Goal: Information Seeking & Learning: Check status

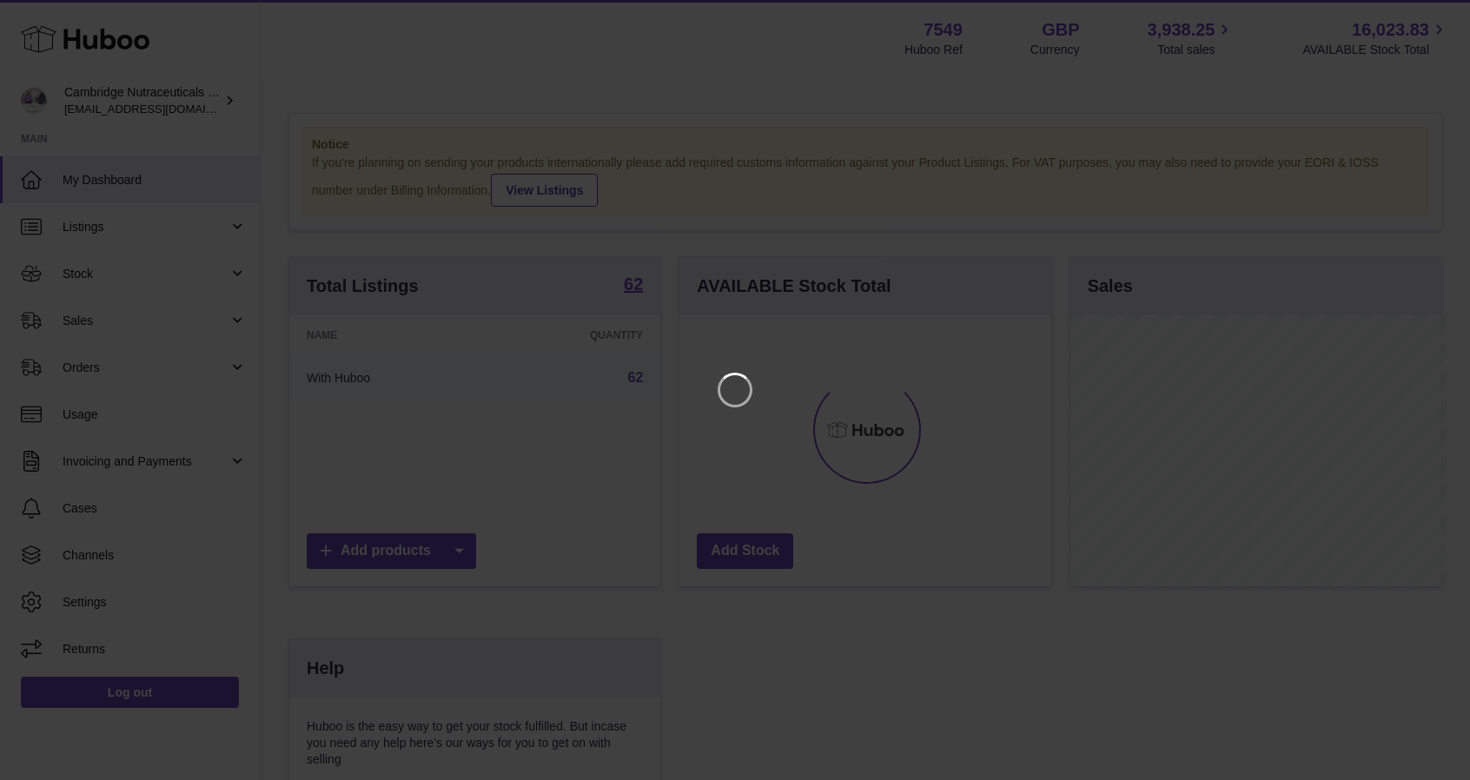
scroll to position [271, 375]
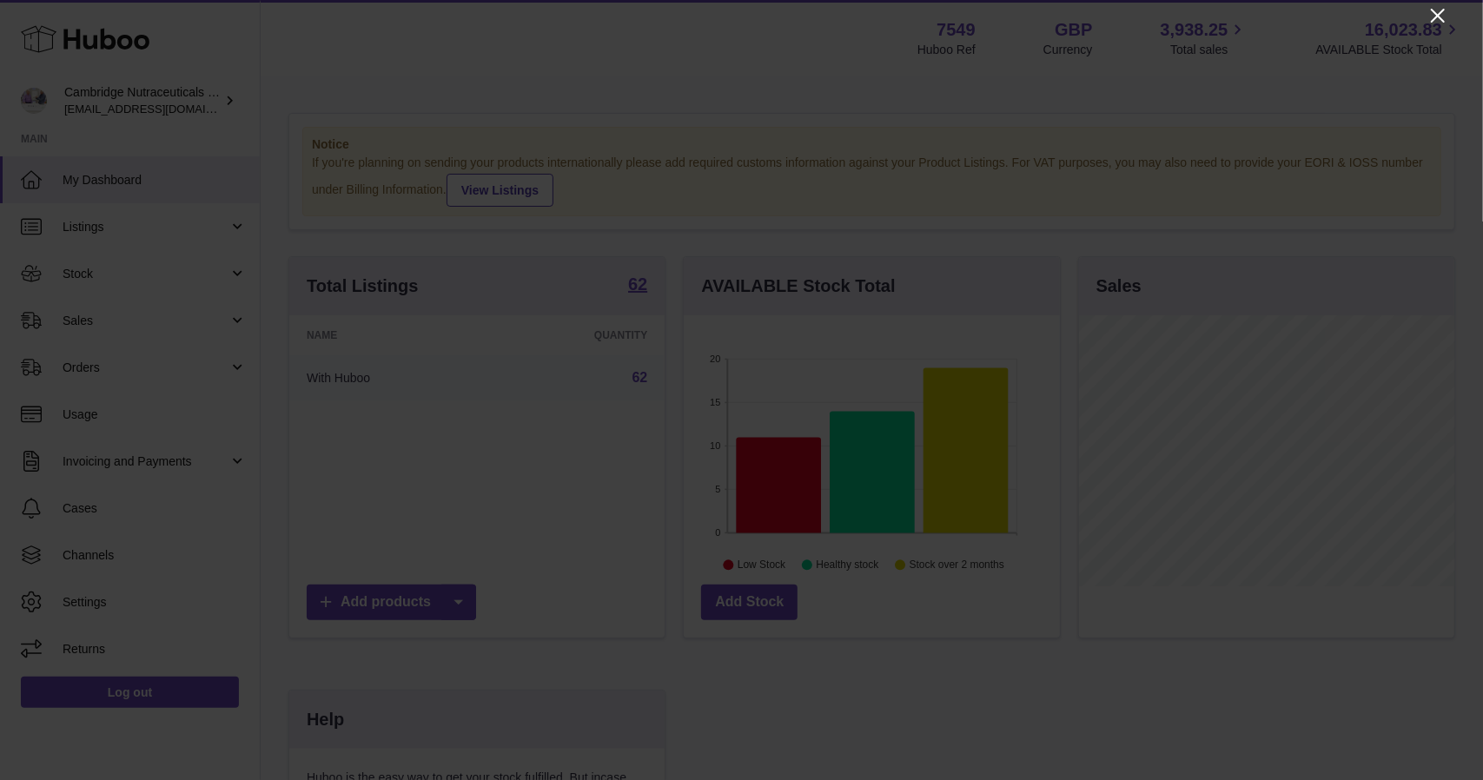
click at [1429, 17] on icon "Close" at bounding box center [1437, 15] width 21 height 21
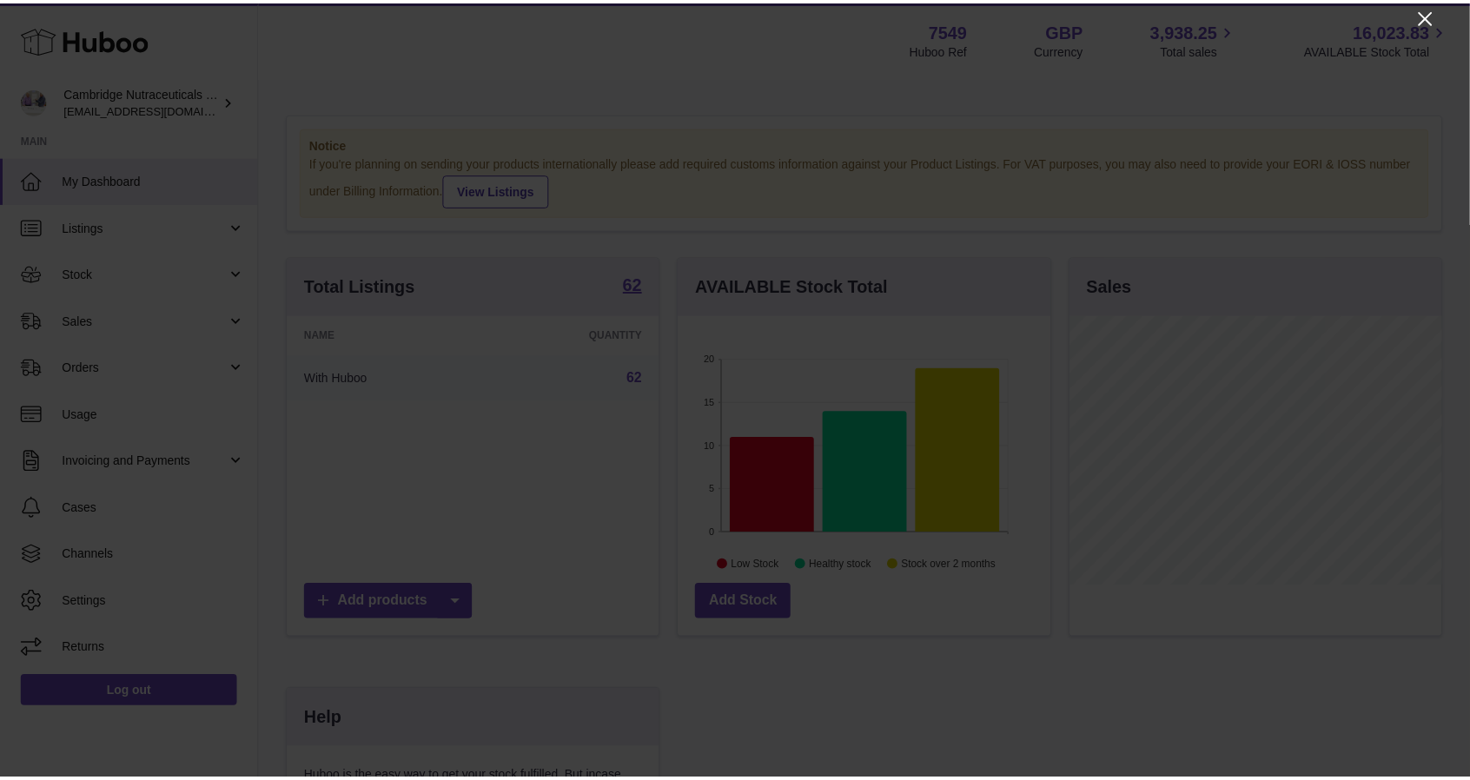
scroll to position [868493, 868392]
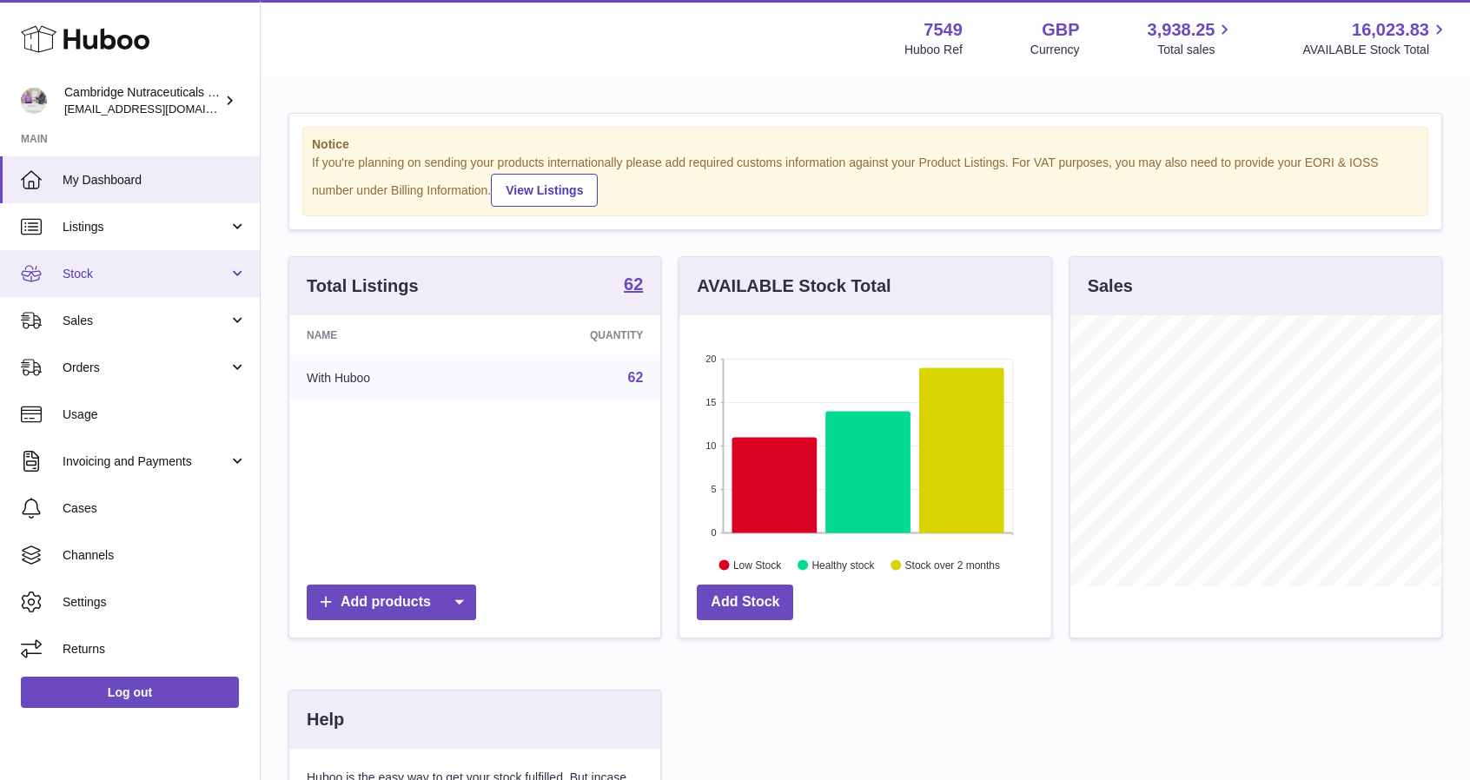
click at [58, 281] on link "Stock" at bounding box center [130, 273] width 260 height 47
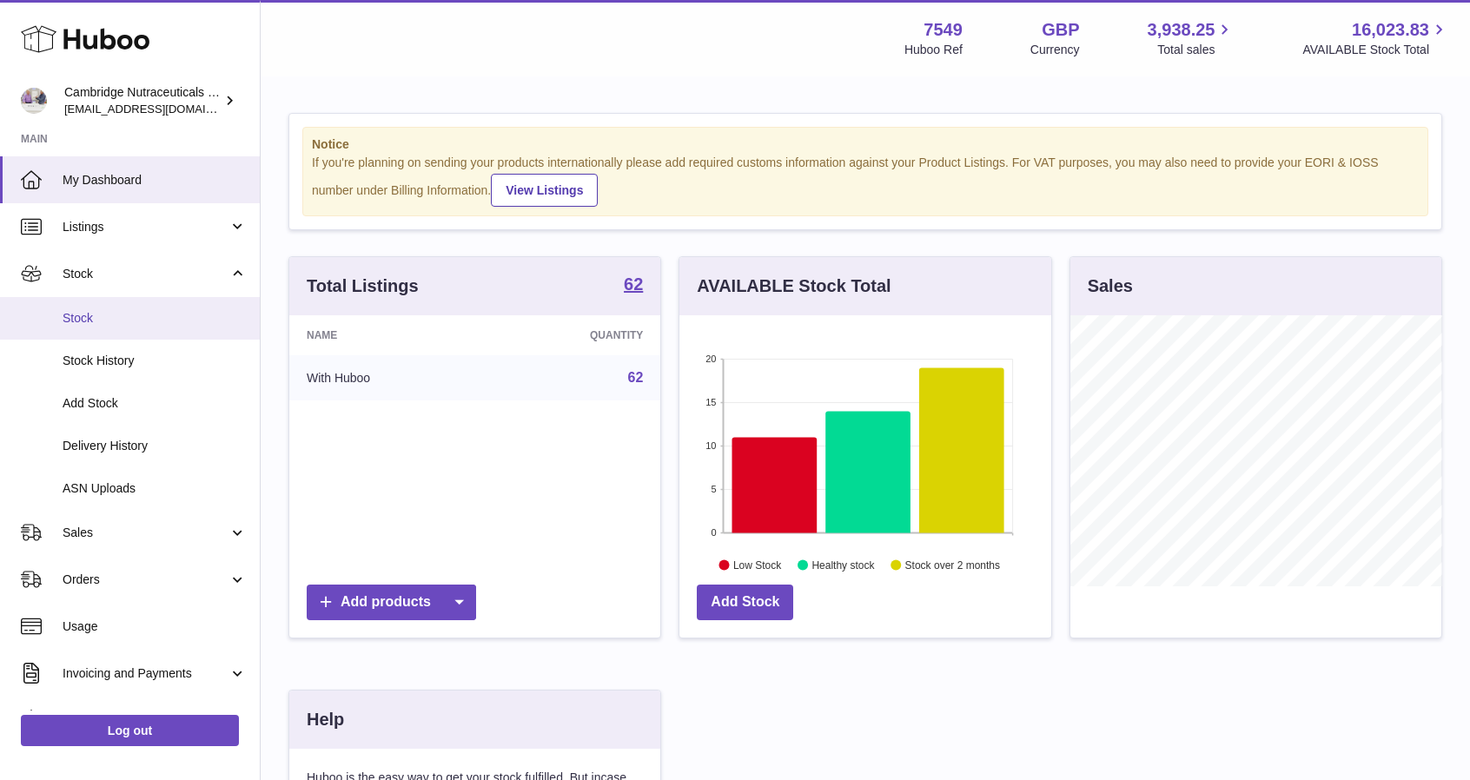
click at [129, 322] on span "Stock" at bounding box center [155, 318] width 184 height 17
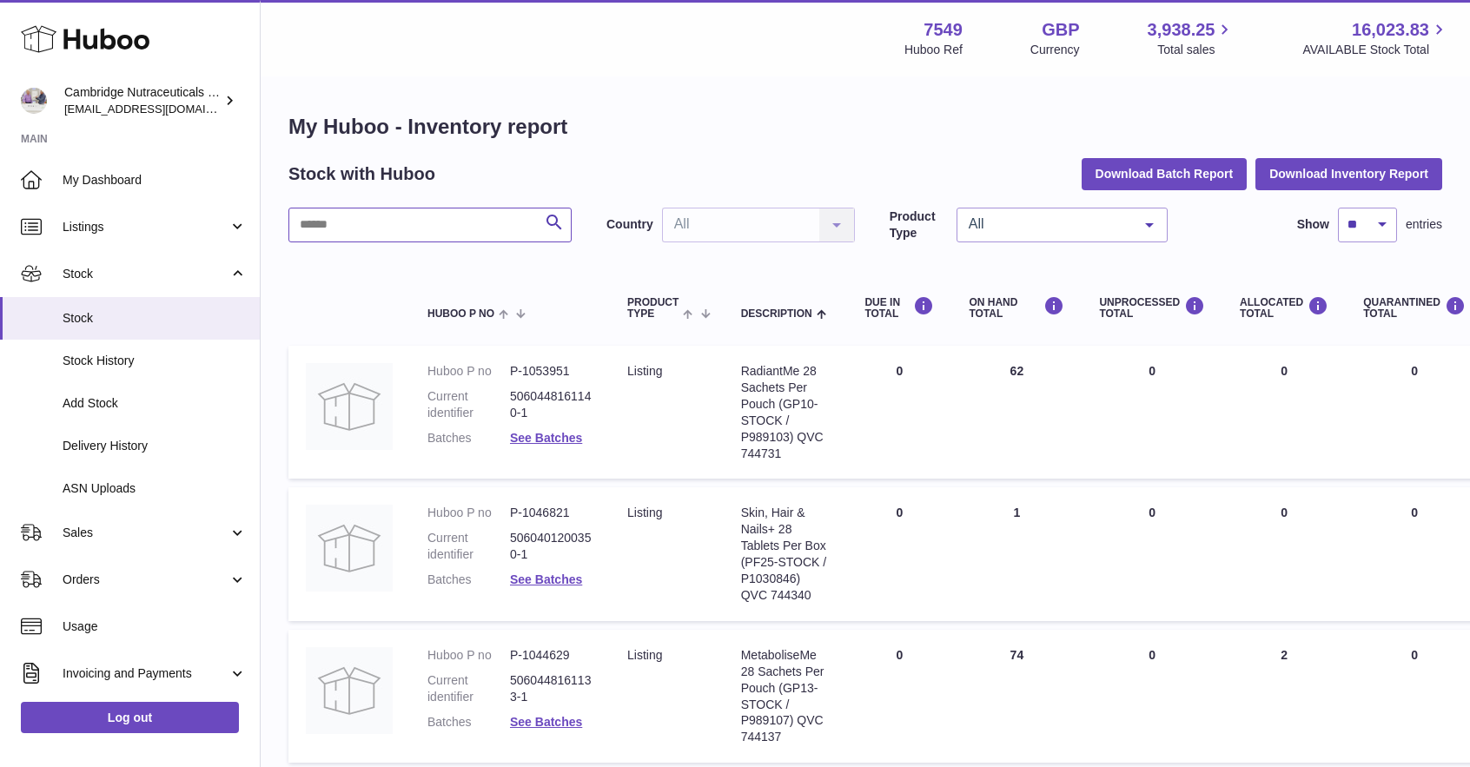
click at [407, 221] on input "text" at bounding box center [429, 225] width 283 height 35
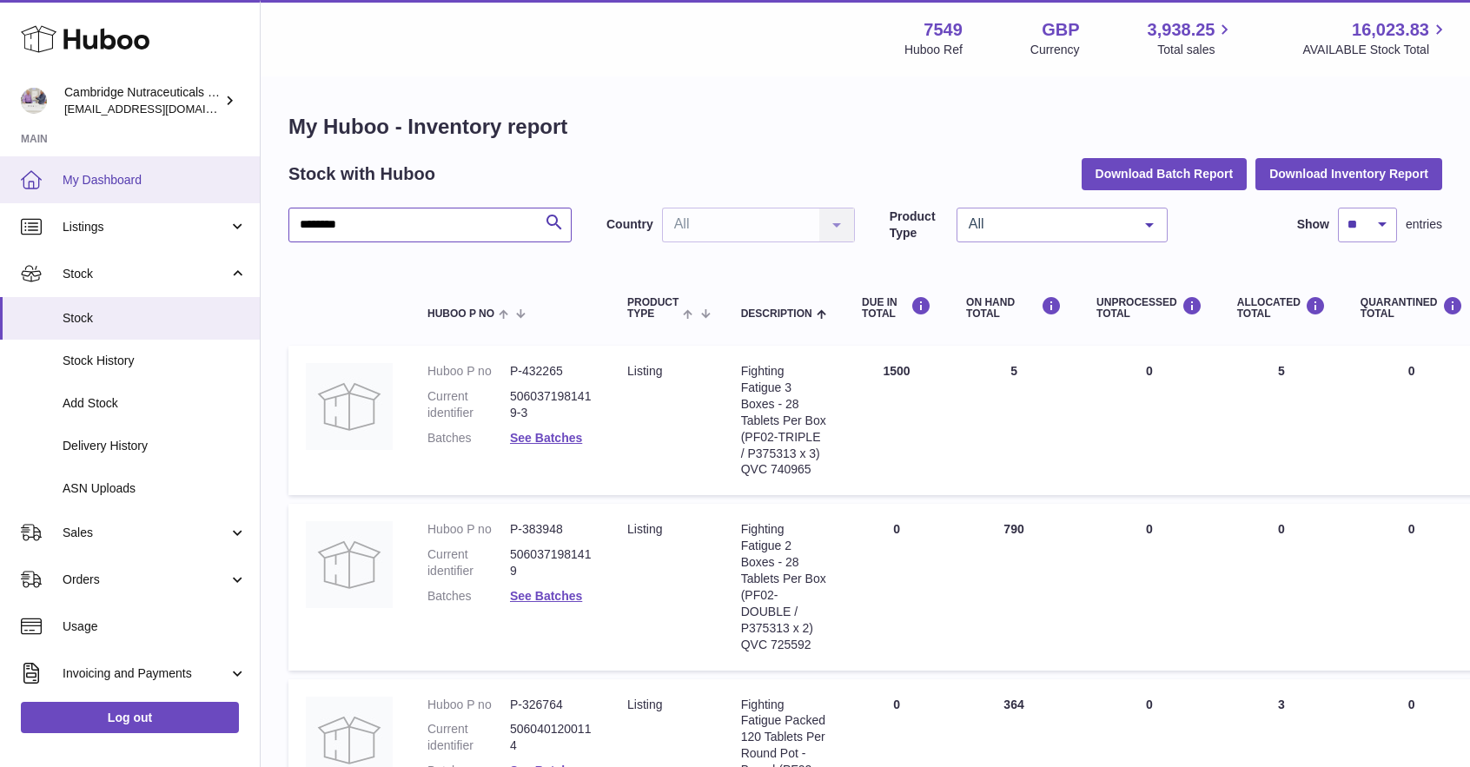
drag, startPoint x: 415, startPoint y: 223, endPoint x: 5, endPoint y: 192, distance: 411.2
click at [3, 189] on div "Huboo Cambridge Nutraceuticals Ltd qvc@camnutra.com Main My Dashboard Listings …" at bounding box center [735, 495] width 1470 height 990
paste input "text"
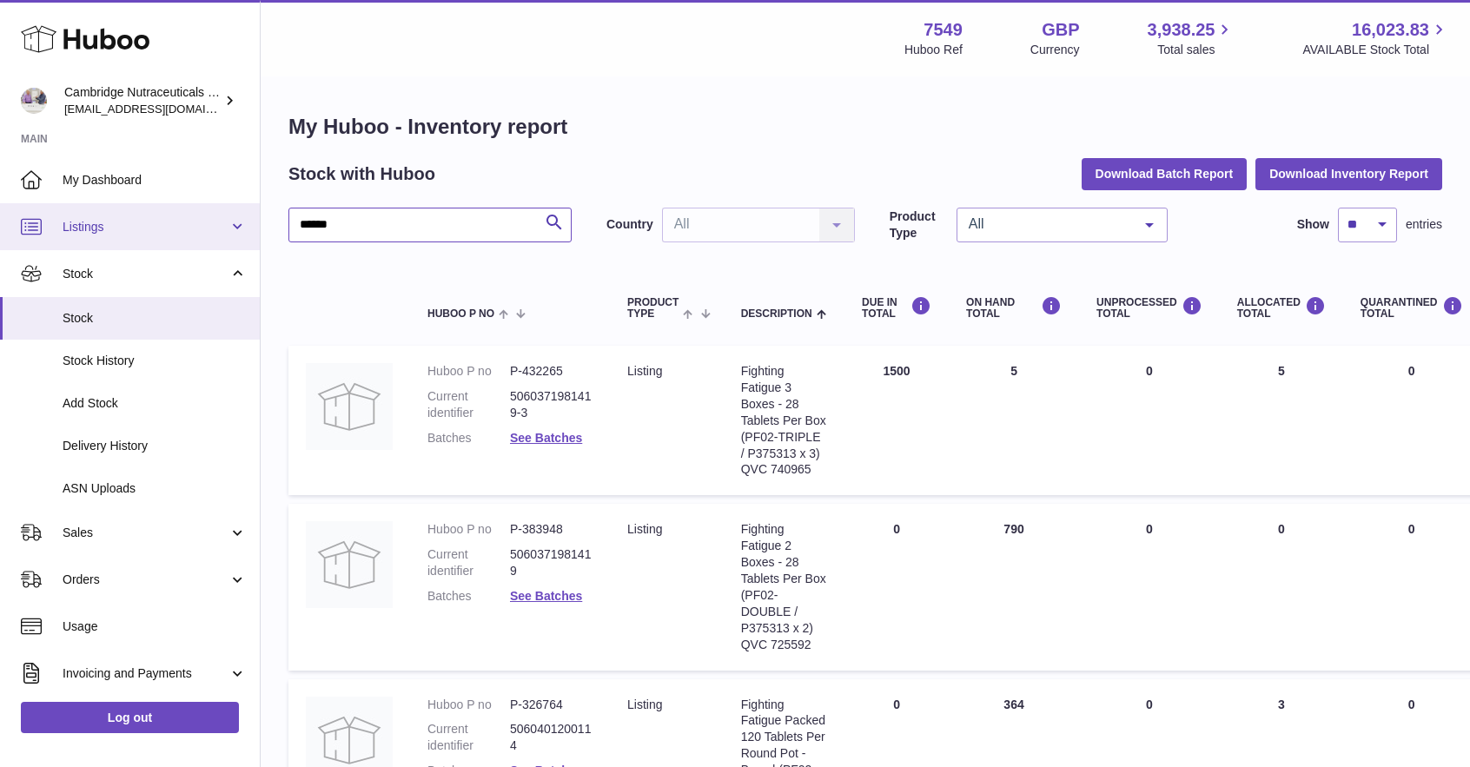
type input "******"
